Goal: Task Accomplishment & Management: Manage account settings

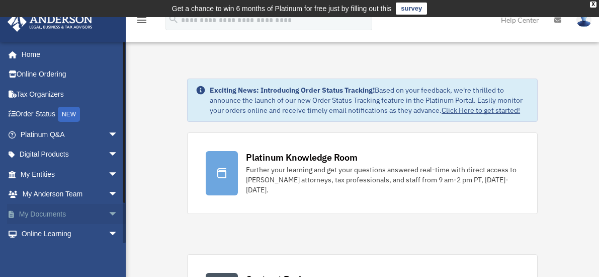
click at [75, 212] on link "My Documents arrow_drop_down" at bounding box center [70, 214] width 126 height 20
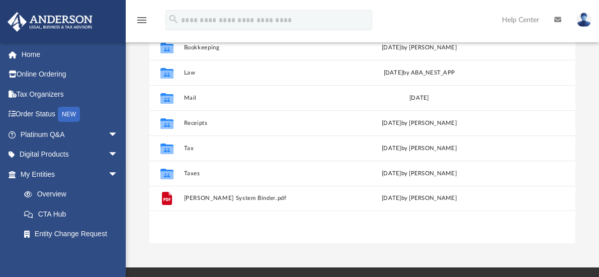
scroll to position [101, 0]
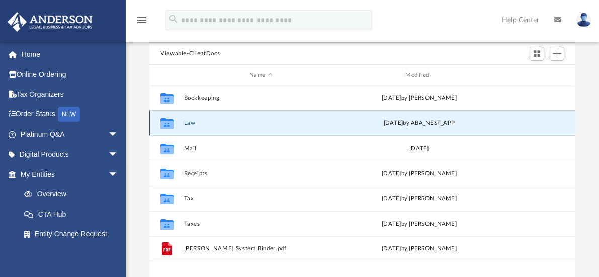
click at [192, 122] on button "Law" at bounding box center [261, 123] width 154 height 7
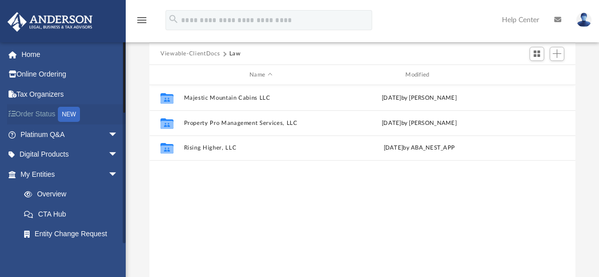
click at [51, 115] on link "Order Status NEW" at bounding box center [70, 114] width 126 height 21
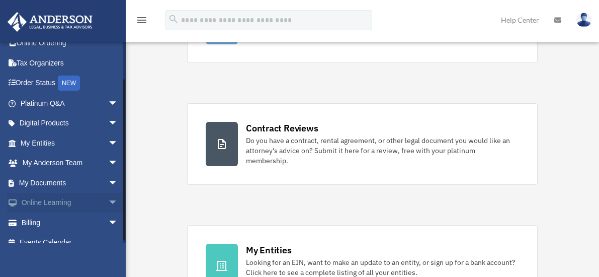
scroll to position [43, 0]
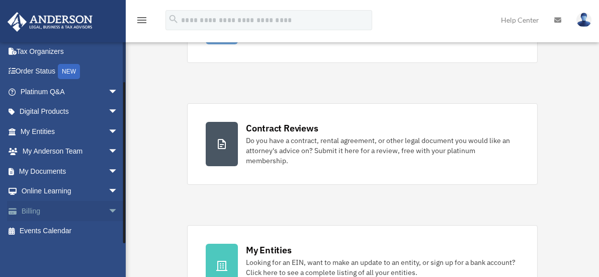
click at [42, 209] on link "Billing arrow_drop_down" at bounding box center [70, 211] width 126 height 20
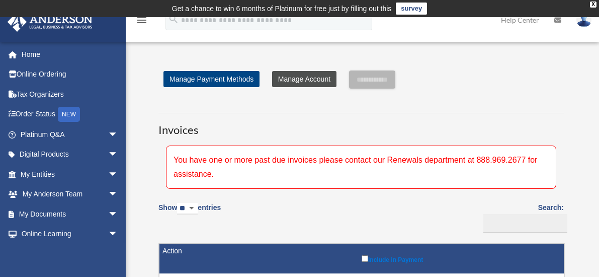
click at [300, 82] on link "Manage Account" at bounding box center [304, 79] width 64 height 16
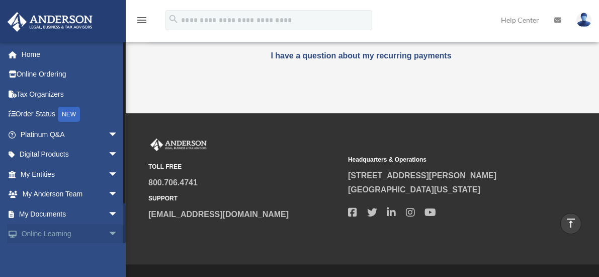
scroll to position [43, 0]
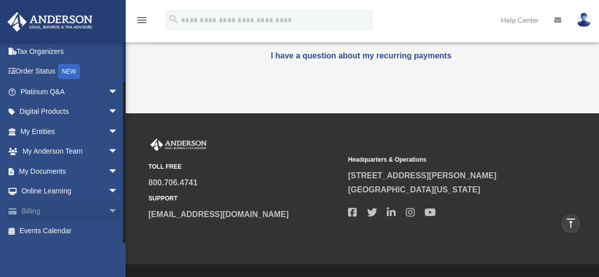
click at [46, 213] on link "Billing arrow_drop_down" at bounding box center [70, 211] width 126 height 20
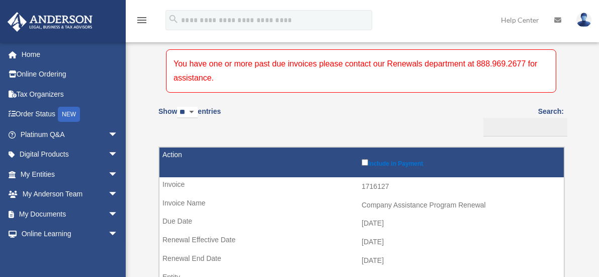
scroll to position [101, 0]
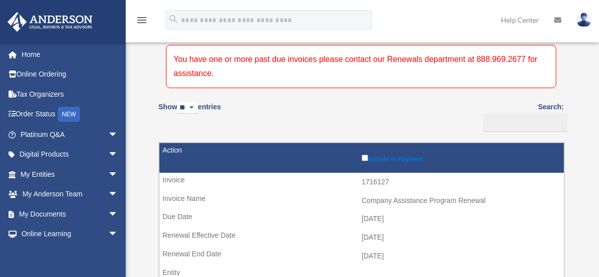
click at [191, 109] on select "** ** ** ***" at bounding box center [187, 108] width 21 height 12
click at [192, 109] on select "** ** ** ***" at bounding box center [187, 108] width 21 height 12
select select "**"
click at [179, 102] on select "** ** ** ***" at bounding box center [187, 108] width 21 height 12
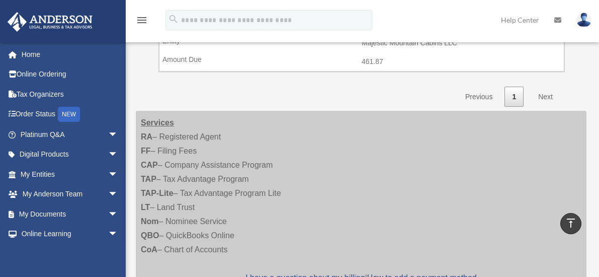
scroll to position [805, 0]
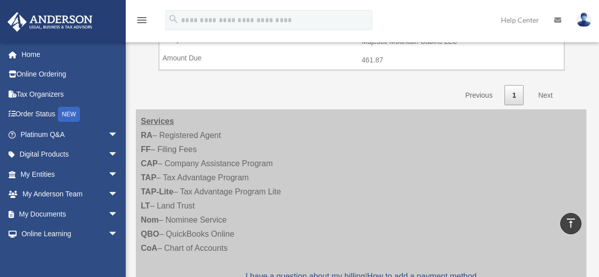
click at [548, 94] on link "Next" at bounding box center [546, 95] width 30 height 21
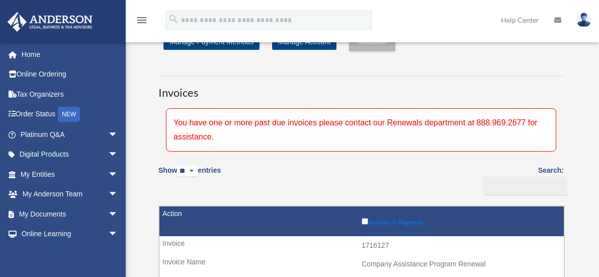
scroll to position [13, 0]
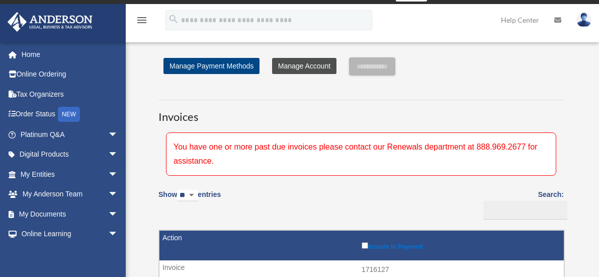
click at [320, 72] on link "Manage Account" at bounding box center [304, 66] width 64 height 16
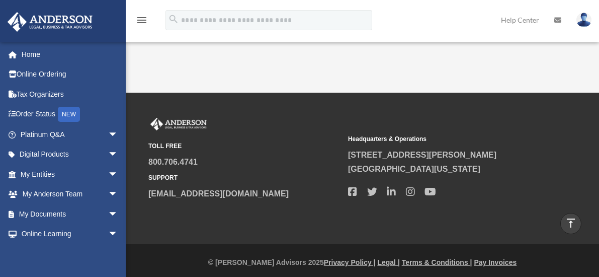
scroll to position [327, 0]
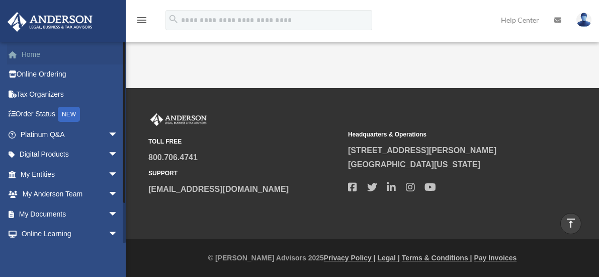
click at [29, 50] on link "Home" at bounding box center [70, 54] width 126 height 20
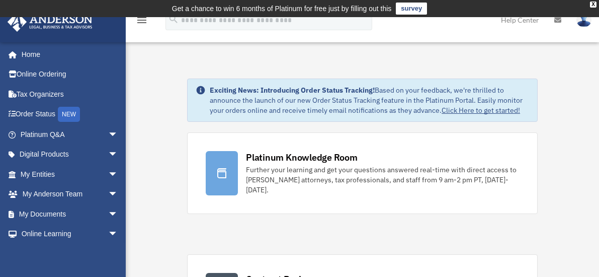
click at [583, 23] on img at bounding box center [584, 20] width 15 height 15
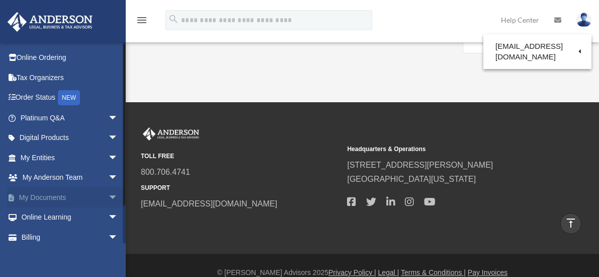
scroll to position [43, 0]
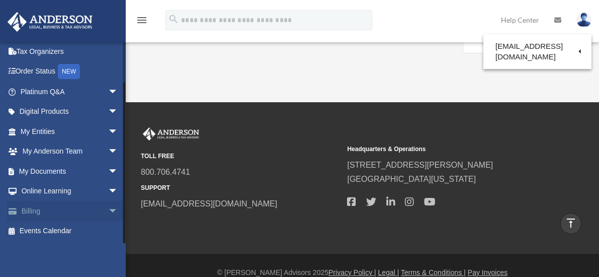
click at [39, 210] on link "Billing arrow_drop_down" at bounding box center [70, 211] width 126 height 20
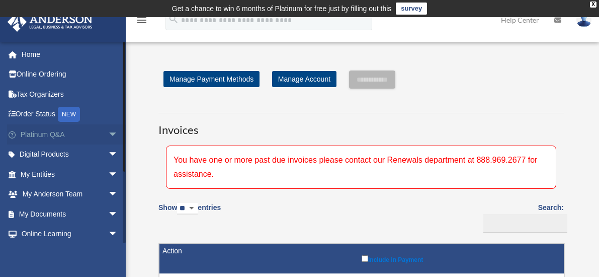
click at [97, 133] on link "Platinum Q&A arrow_drop_down" at bounding box center [70, 134] width 126 height 20
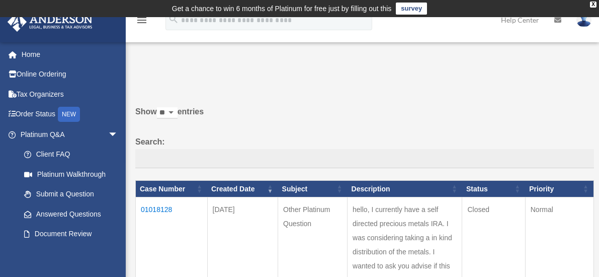
scroll to position [50, 0]
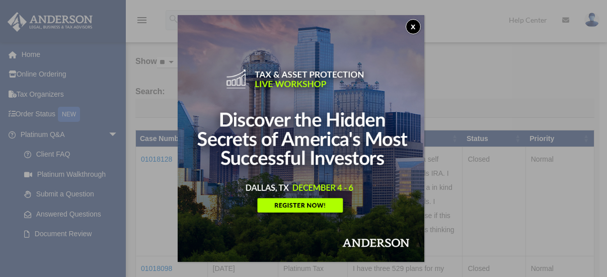
click at [412, 26] on button "x" at bounding box center [413, 26] width 15 height 15
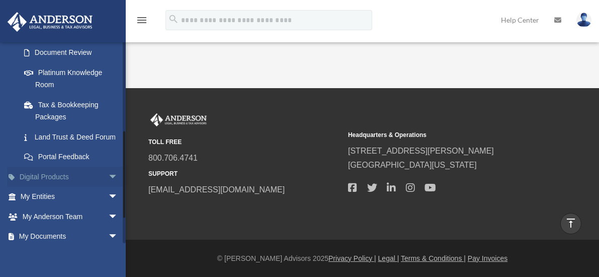
scroll to position [201, 0]
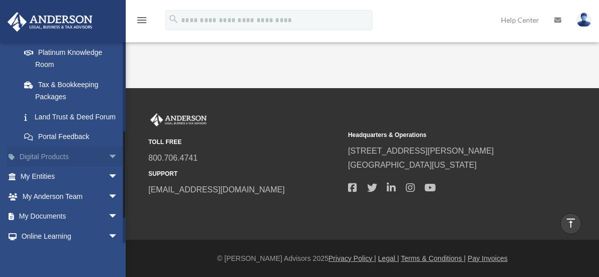
click at [73, 166] on link "Digital Products arrow_drop_down" at bounding box center [70, 156] width 126 height 20
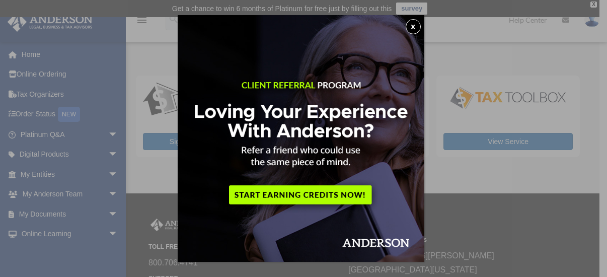
click at [409, 33] on img at bounding box center [301, 138] width 247 height 247
click at [412, 29] on button "x" at bounding box center [413, 26] width 15 height 15
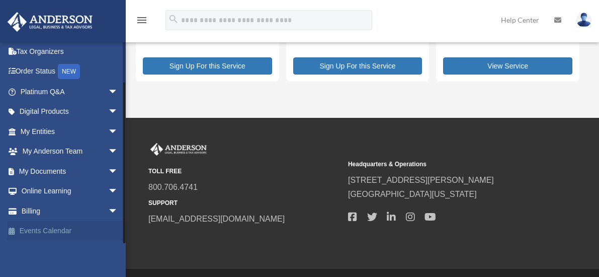
scroll to position [105, 0]
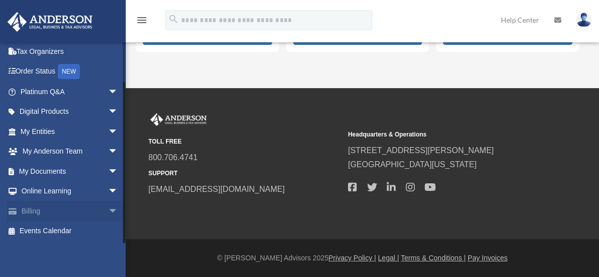
click at [43, 208] on link "Billing arrow_drop_down" at bounding box center [70, 211] width 126 height 20
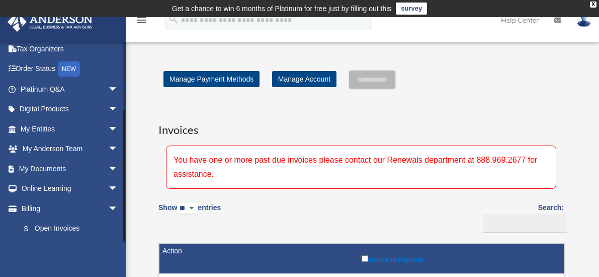
scroll to position [103, 0]
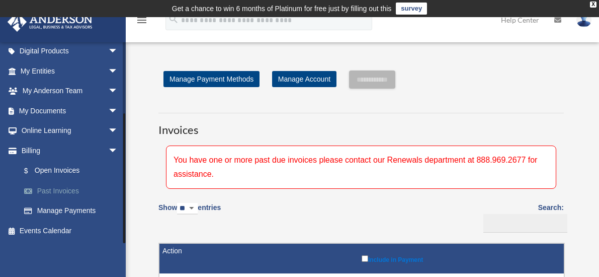
click at [66, 190] on link "Past Invoices" at bounding box center [73, 191] width 119 height 20
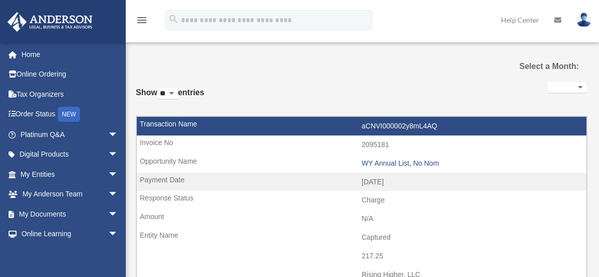
select select
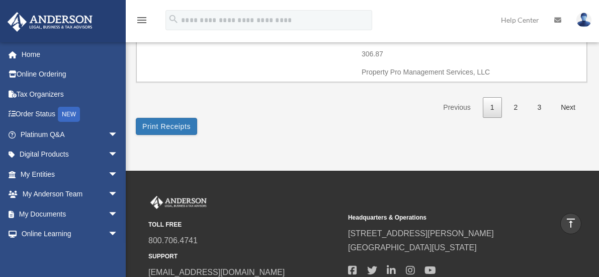
scroll to position [1661, 0]
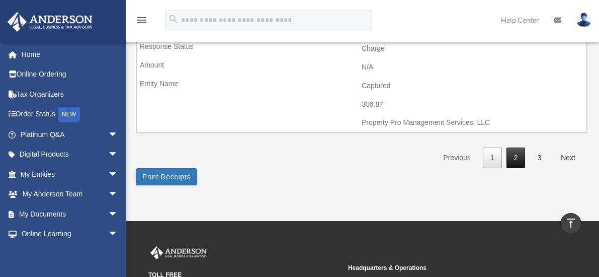
click at [509, 158] on link "2" at bounding box center [516, 157] width 19 height 21
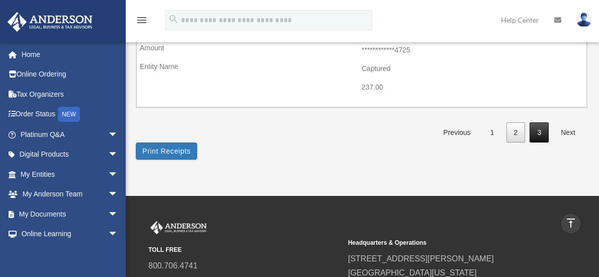
click at [535, 134] on link "3" at bounding box center [539, 132] width 19 height 21
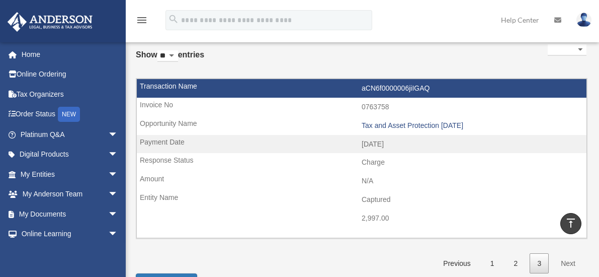
scroll to position [41, 0]
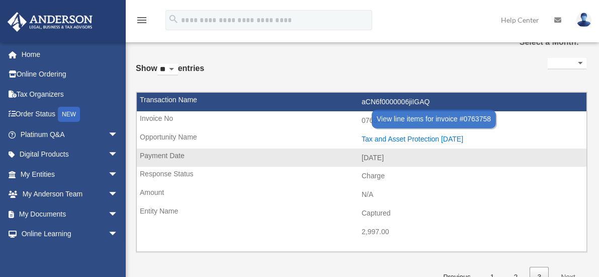
click at [377, 137] on div "Tax and Asset Protection [DATE]" at bounding box center [472, 139] width 220 height 9
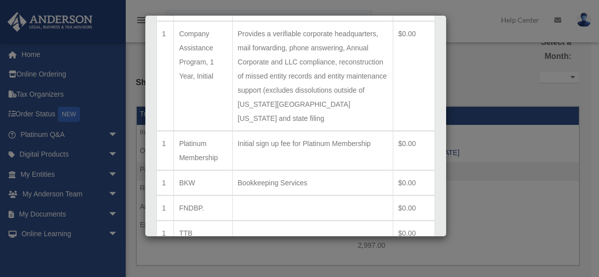
scroll to position [96, 0]
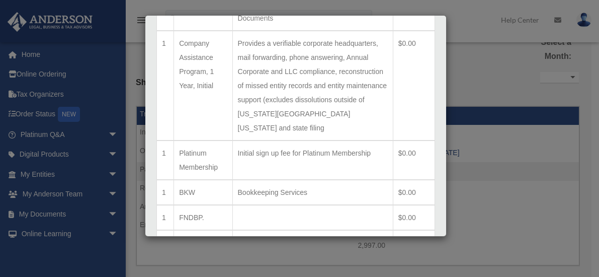
click at [488, 88] on div "Line Items for Invoice #0763758 - $2997 × Qty Item Description Total 1 LLC Form…" at bounding box center [299, 138] width 599 height 277
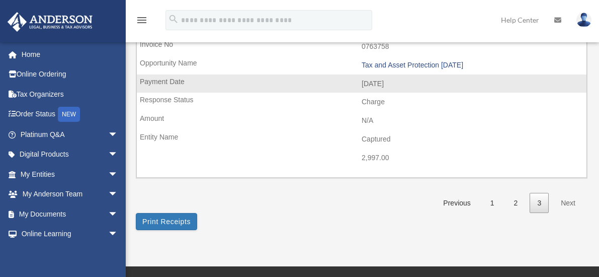
scroll to position [142, 0]
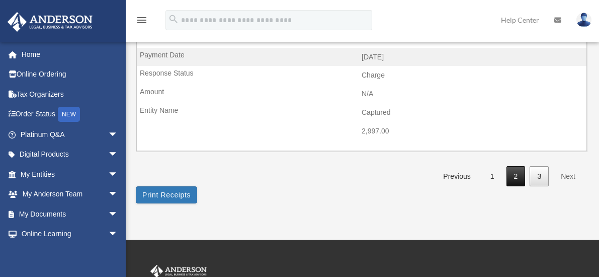
click at [508, 180] on link "2" at bounding box center [516, 176] width 19 height 21
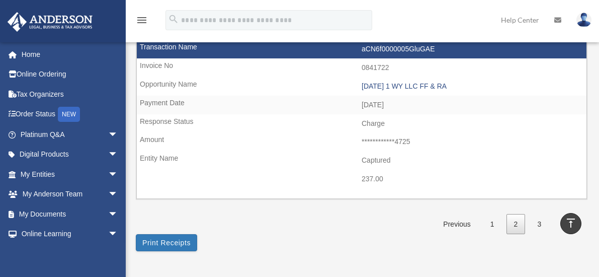
scroll to position [1610, 0]
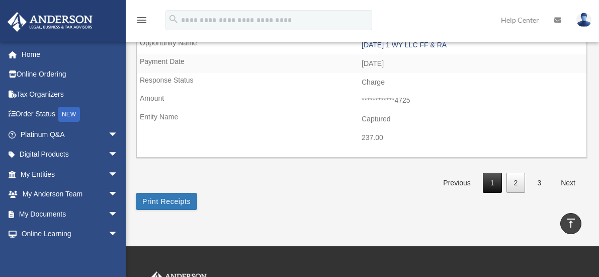
click at [488, 180] on link "1" at bounding box center [492, 183] width 19 height 21
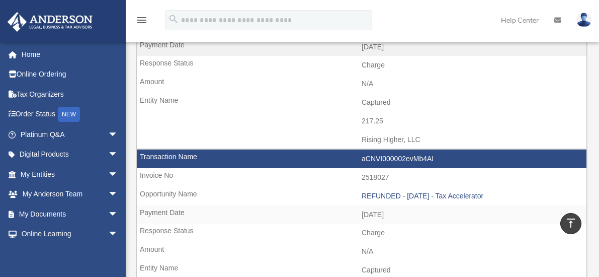
scroll to position [151, 0]
